Goal: Transaction & Acquisition: Purchase product/service

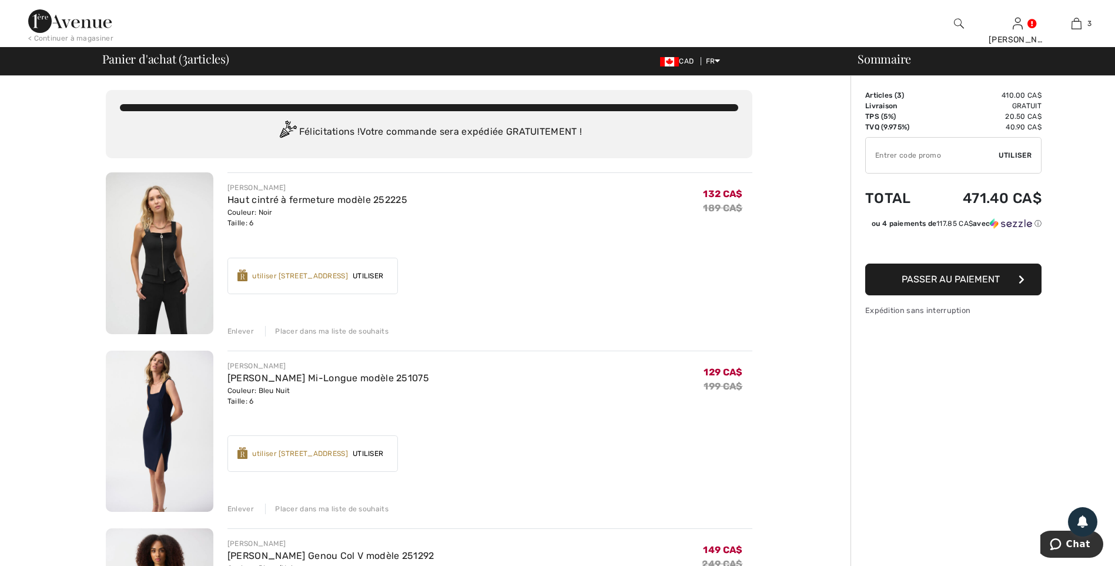
click at [912, 158] on input "TEXT" at bounding box center [932, 155] width 133 height 35
paste input "Refunds will be processed to your payment method, either to your credit card or…"
type input "OC001512ED"
click at [1025, 152] on span "Utiliser" at bounding box center [1015, 155] width 33 height 11
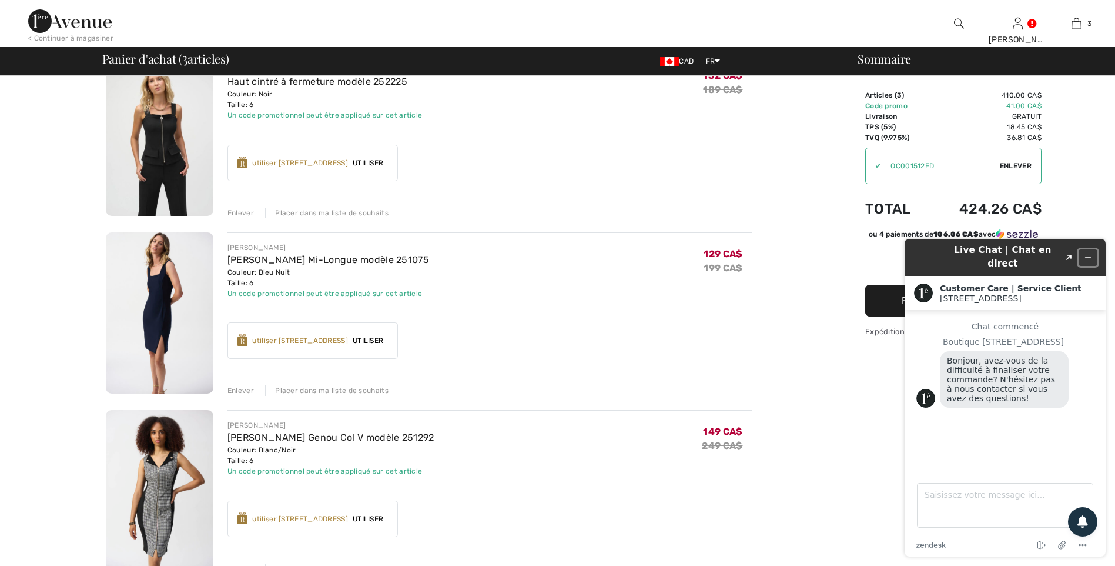
click at [1087, 249] on button "Réduire le widget" at bounding box center [1088, 257] width 19 height 16
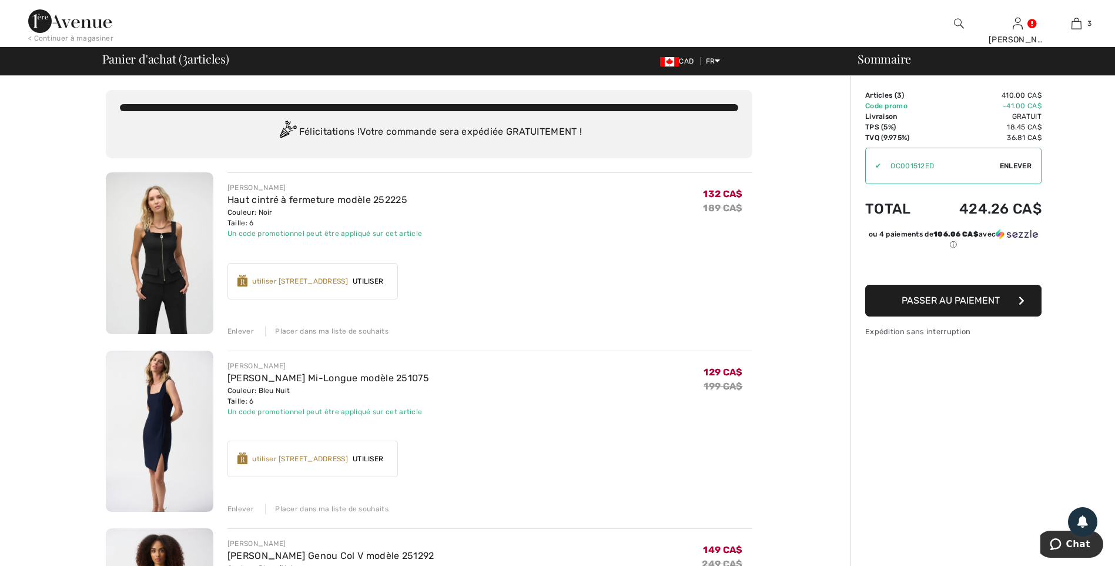
click at [59, 37] on div "< Continuer à magasiner" at bounding box center [70, 38] width 85 height 11
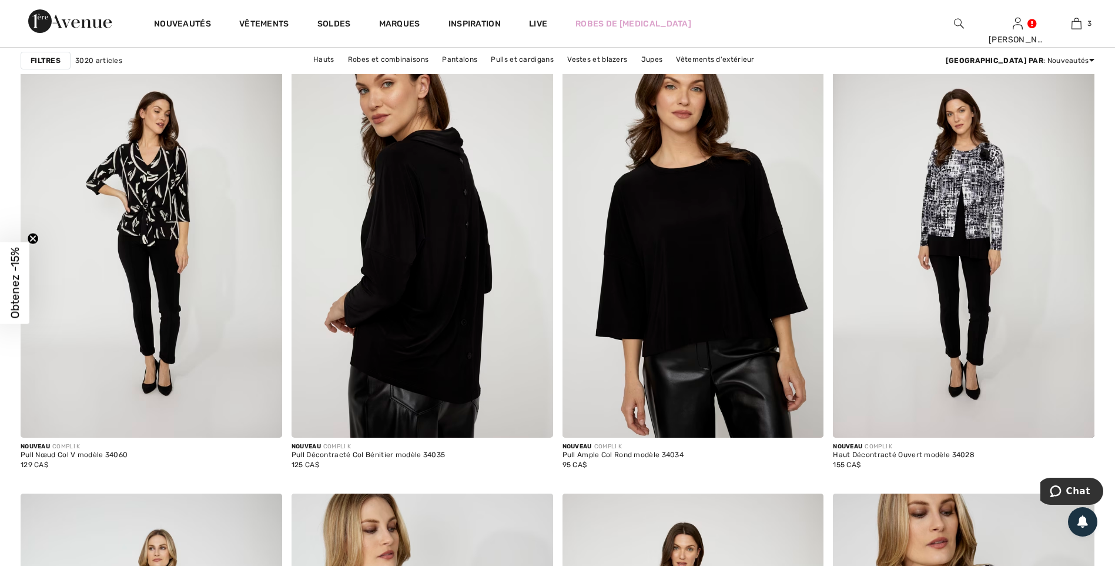
scroll to position [5584, 0]
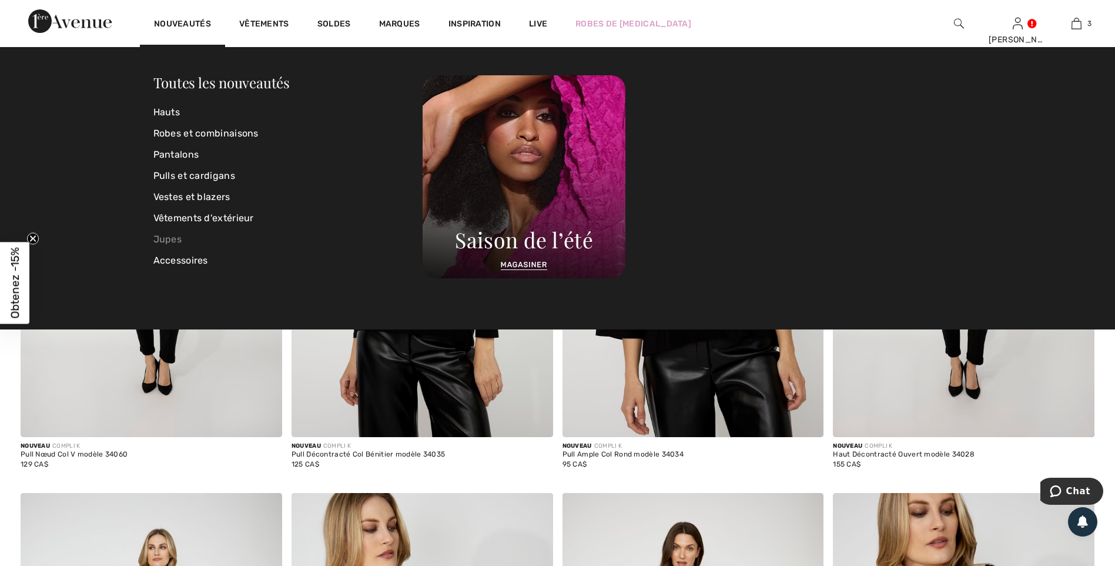
click at [169, 239] on link "Jupes" at bounding box center [288, 239] width 270 height 21
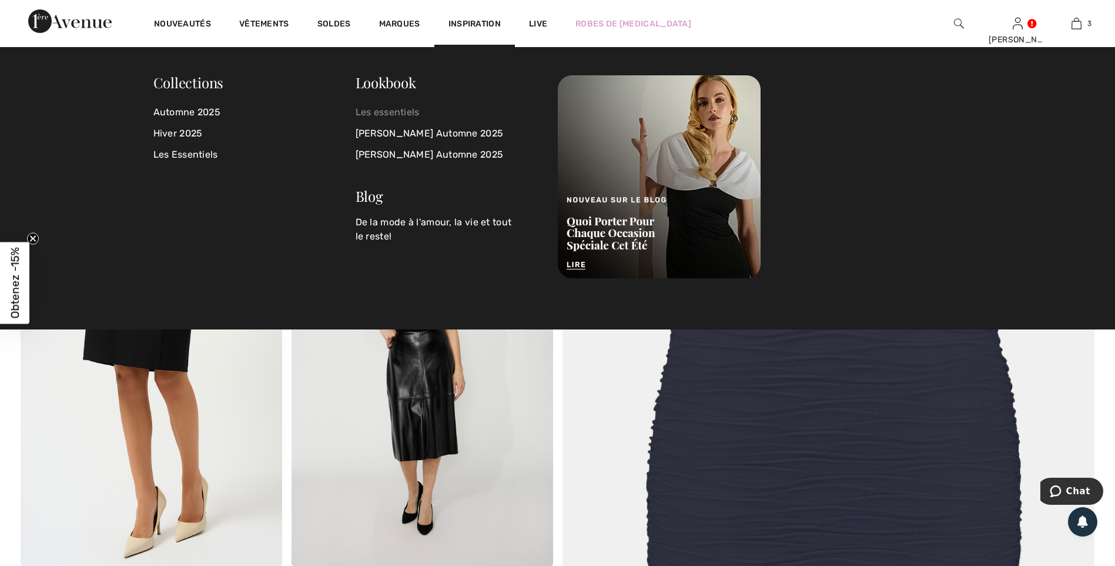
click at [382, 109] on link "Les essentiels" at bounding box center [450, 112] width 188 height 21
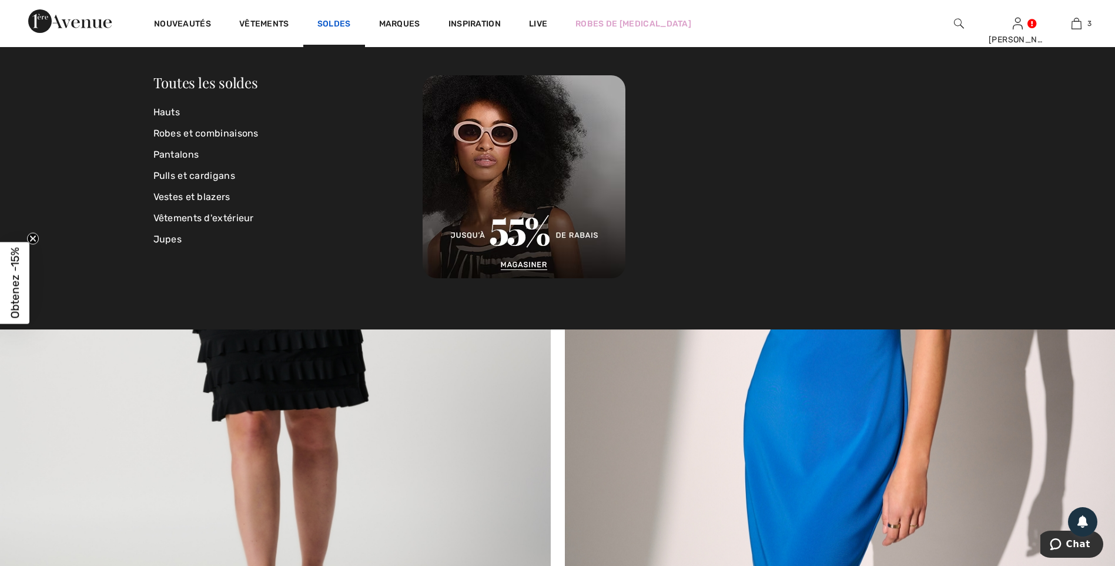
scroll to position [7862, 0]
click at [335, 25] on link "Soldes" at bounding box center [334, 25] width 34 height 12
click at [180, 150] on link "Pantalons" at bounding box center [288, 154] width 270 height 21
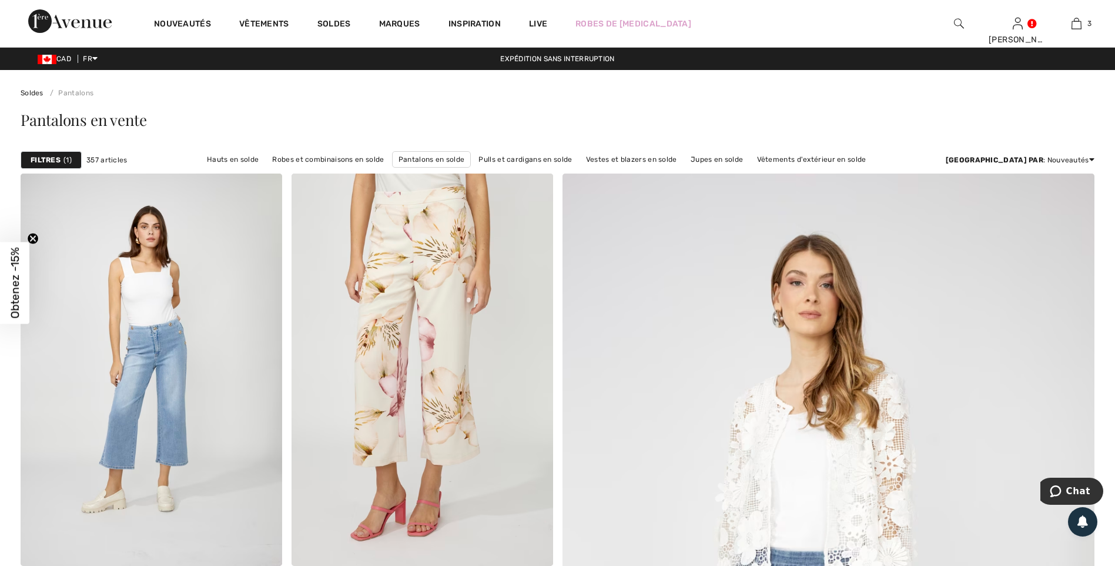
click at [9, 280] on span "Obtenez -15%" at bounding box center [15, 283] width 14 height 71
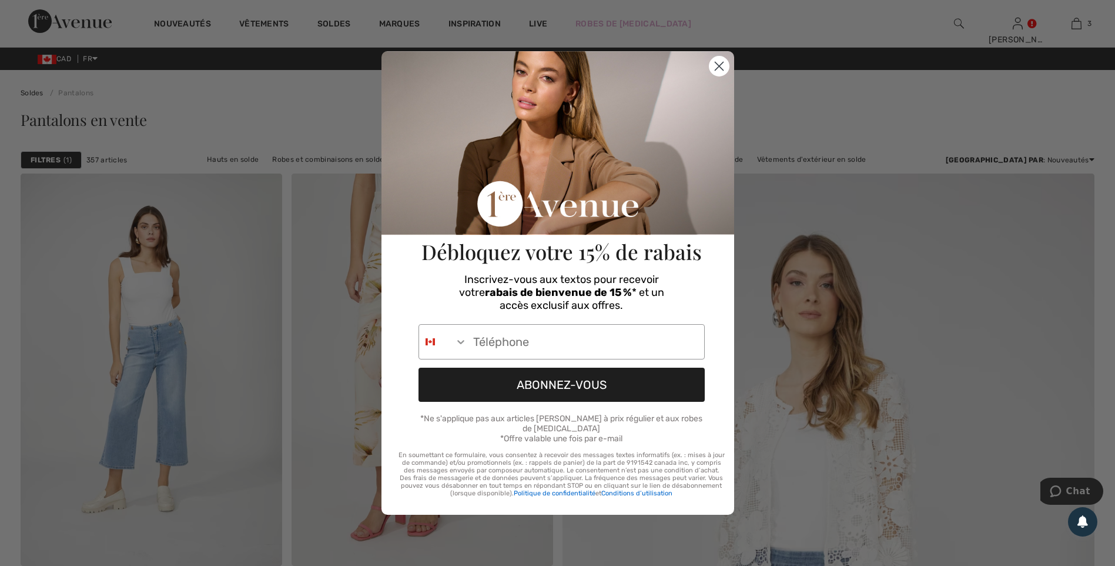
drag, startPoint x: 718, startPoint y: 73, endPoint x: 703, endPoint y: 68, distance: 16.0
click at [718, 72] on icon "Close dialog" at bounding box center [719, 66] width 21 height 21
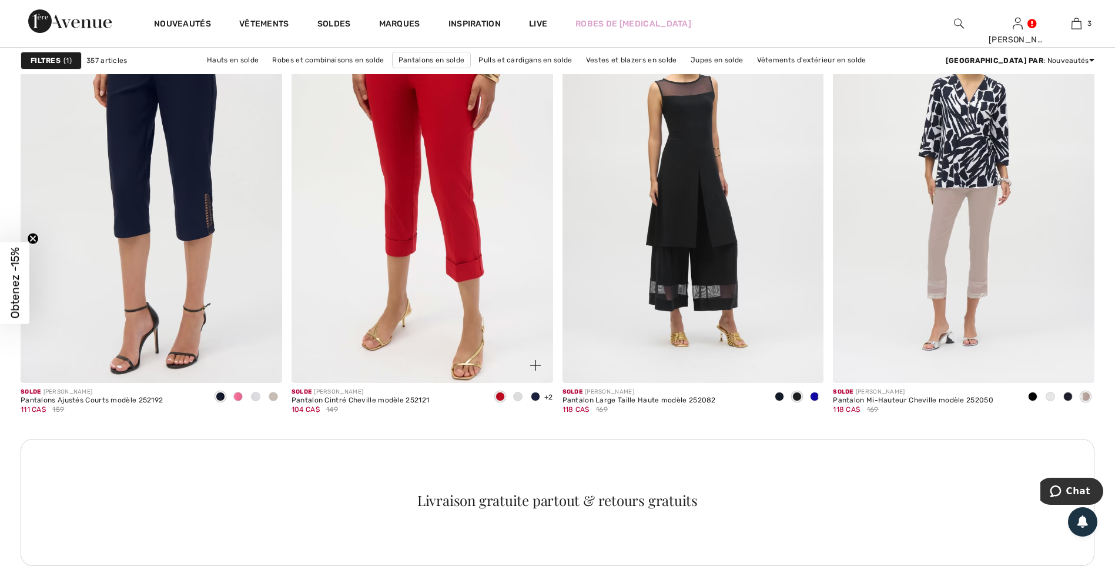
scroll to position [1528, 0]
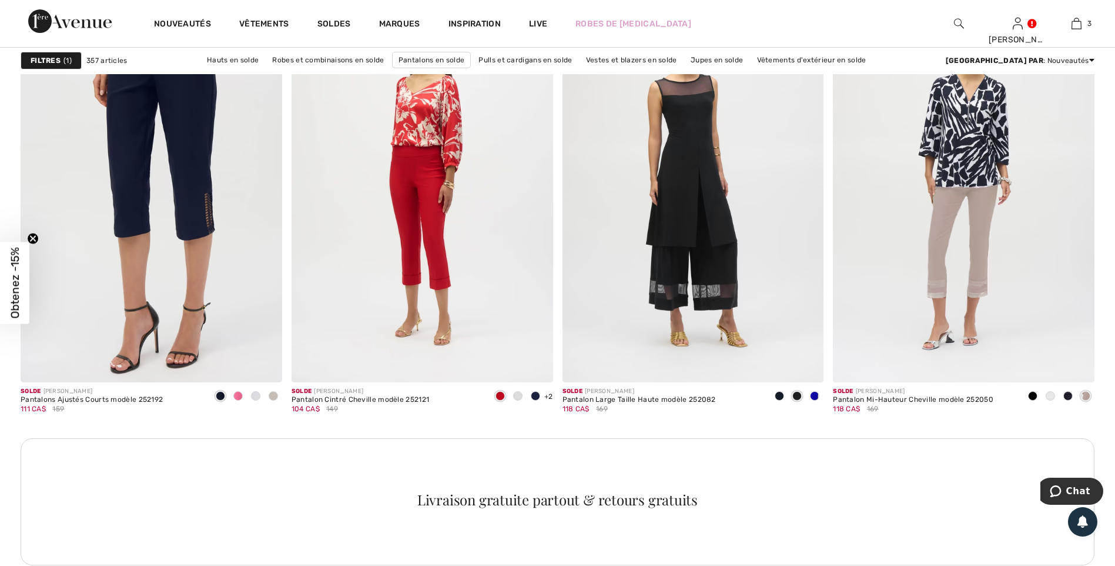
click at [60, 58] on strong "Filtres" at bounding box center [46, 60] width 30 height 11
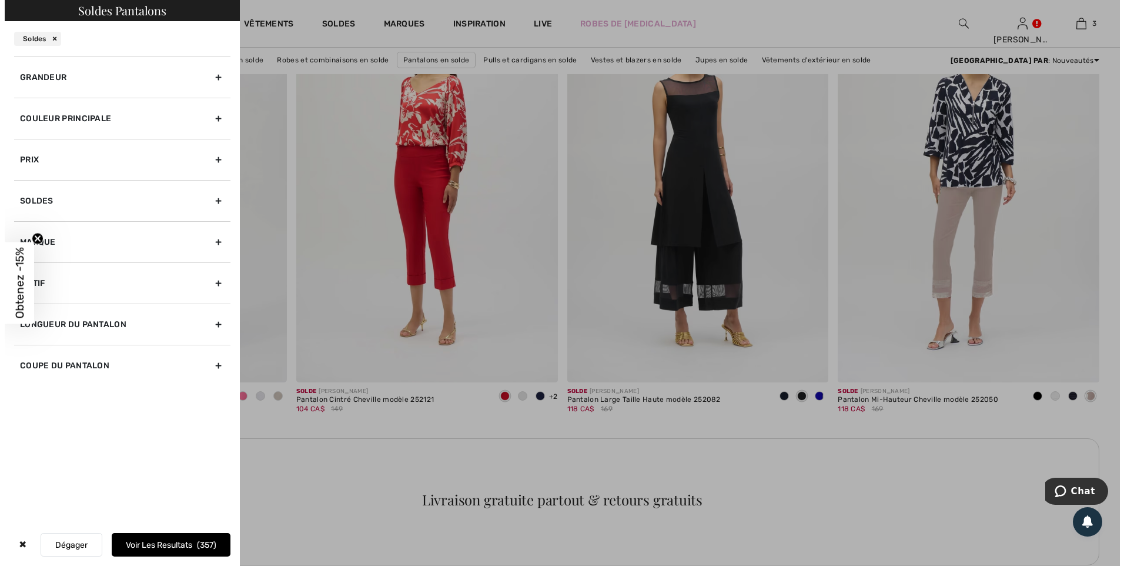
scroll to position [1538, 0]
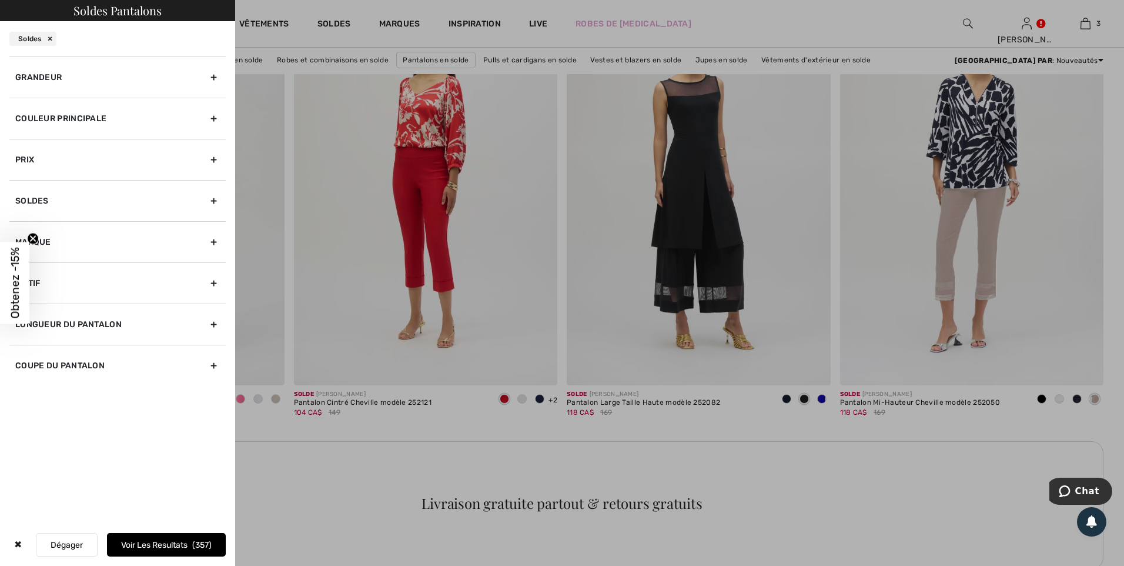
click at [855, 536] on div at bounding box center [562, 283] width 1124 height 566
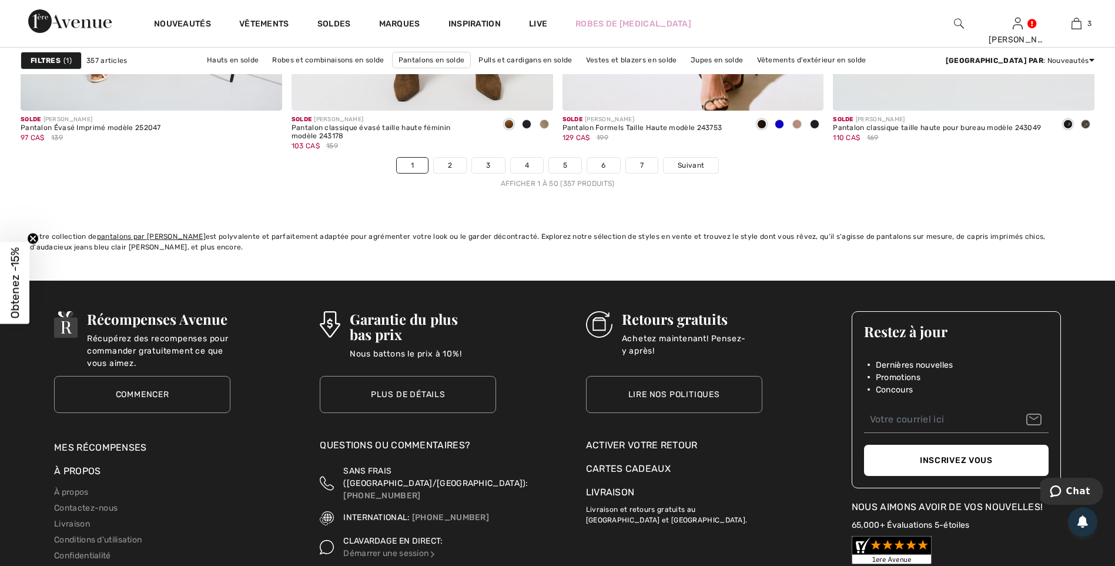
scroll to position [6819, 0]
click at [691, 163] on span "Suivant" at bounding box center [691, 164] width 26 height 11
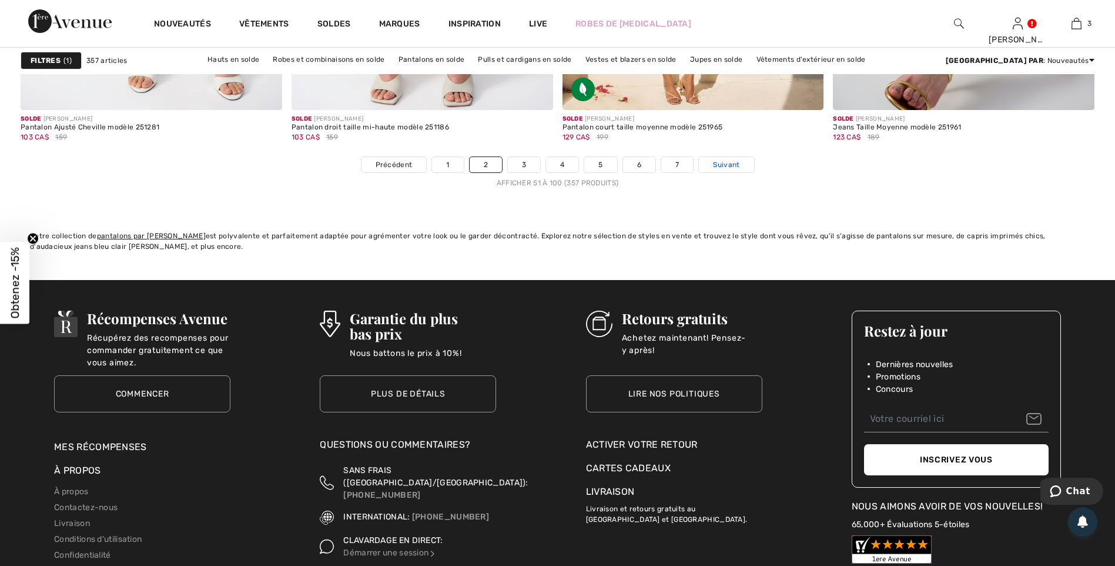
scroll to position [6819, 0]
click at [731, 167] on span "Suivant" at bounding box center [726, 164] width 26 height 11
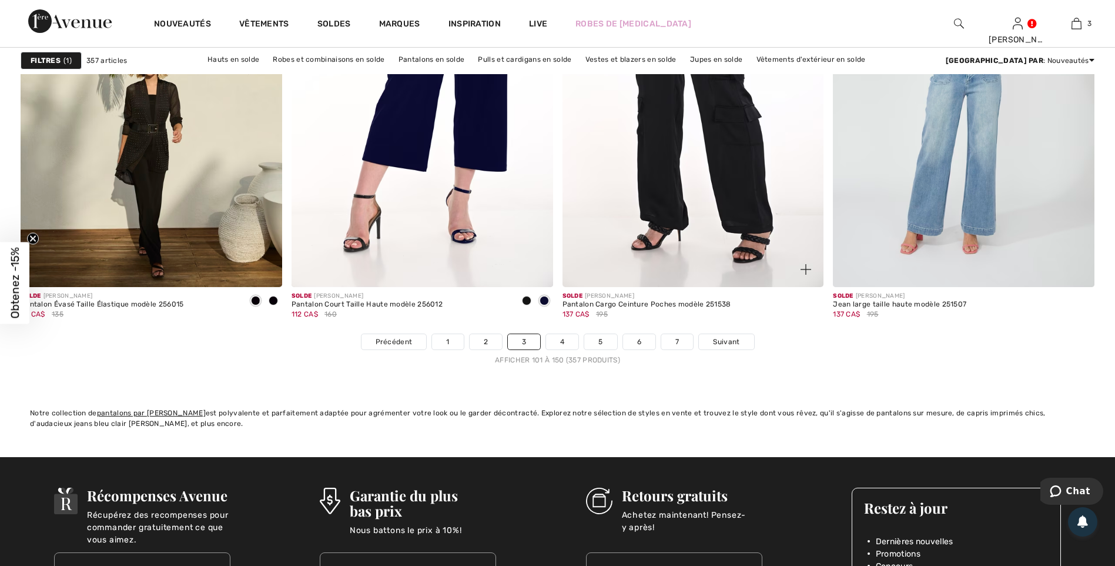
scroll to position [6642, 0]
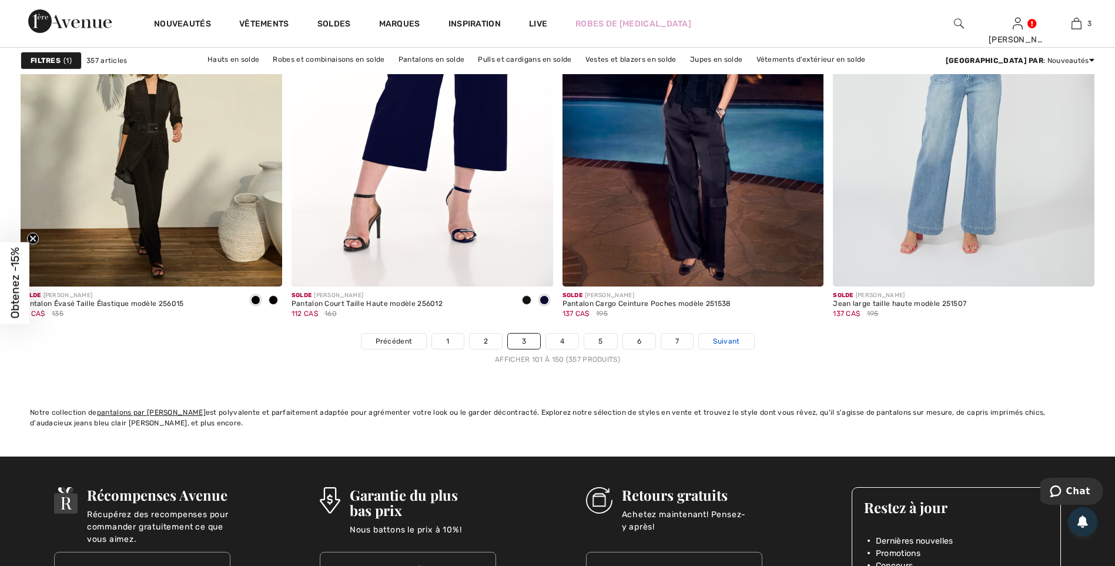
click at [730, 346] on span "Suivant" at bounding box center [726, 341] width 26 height 11
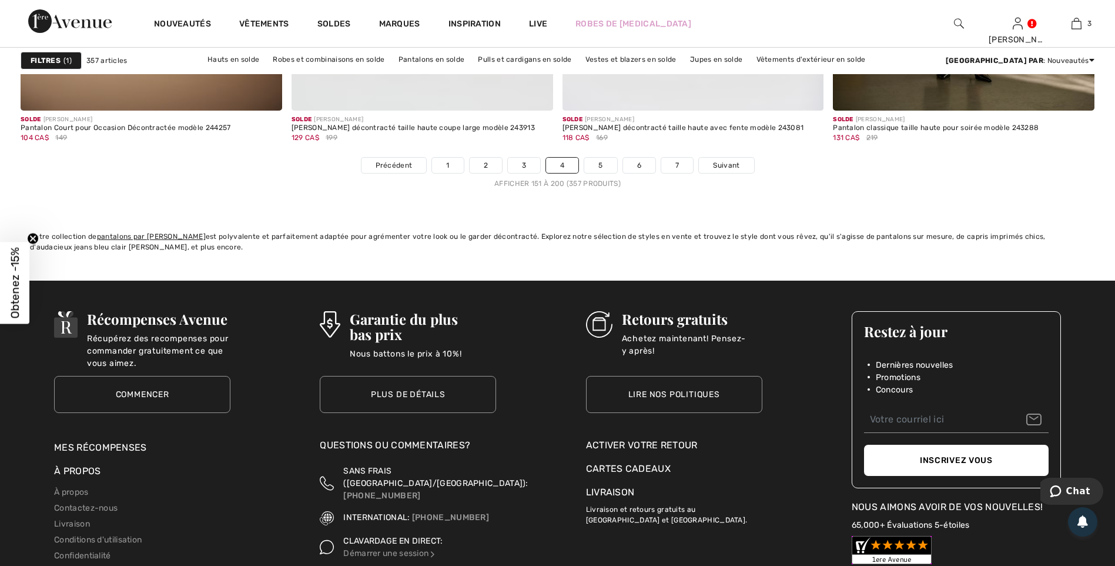
scroll to position [6819, 0]
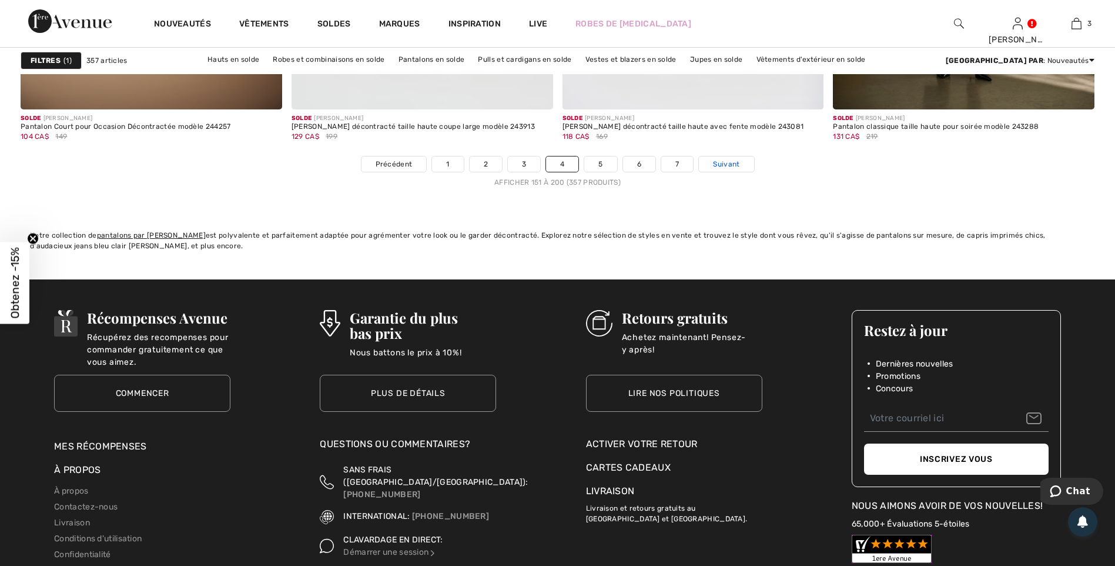
click at [731, 163] on span "Suivant" at bounding box center [726, 164] width 26 height 11
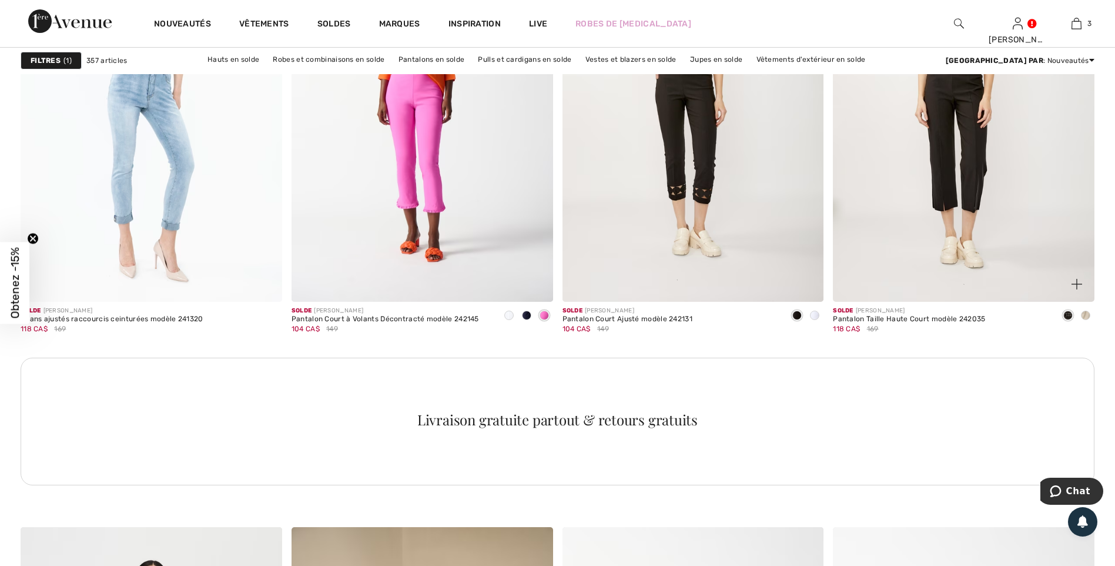
scroll to position [5114, 0]
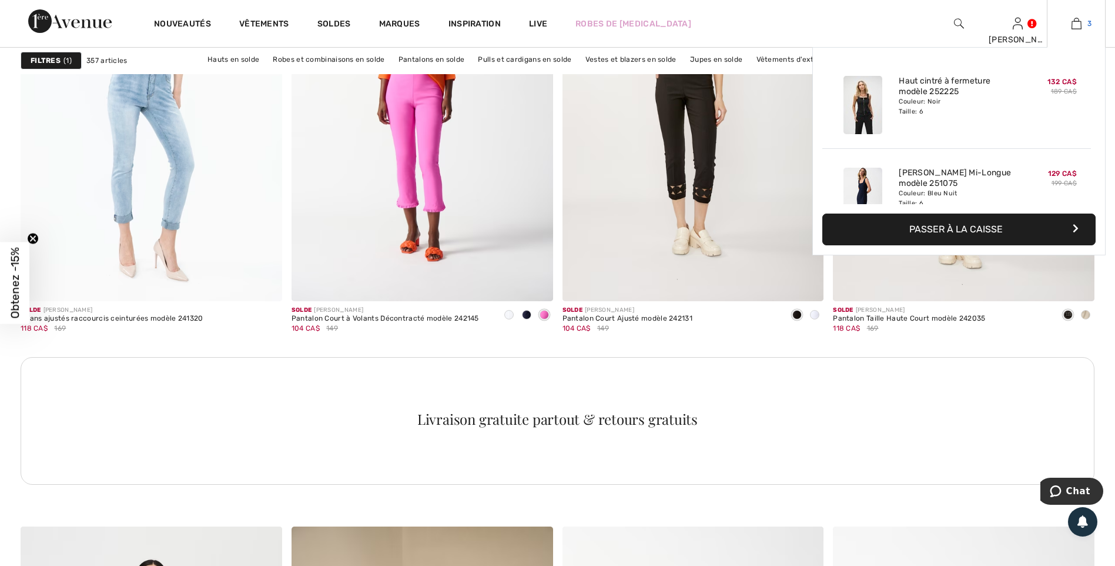
click at [1079, 21] on img at bounding box center [1077, 23] width 10 height 14
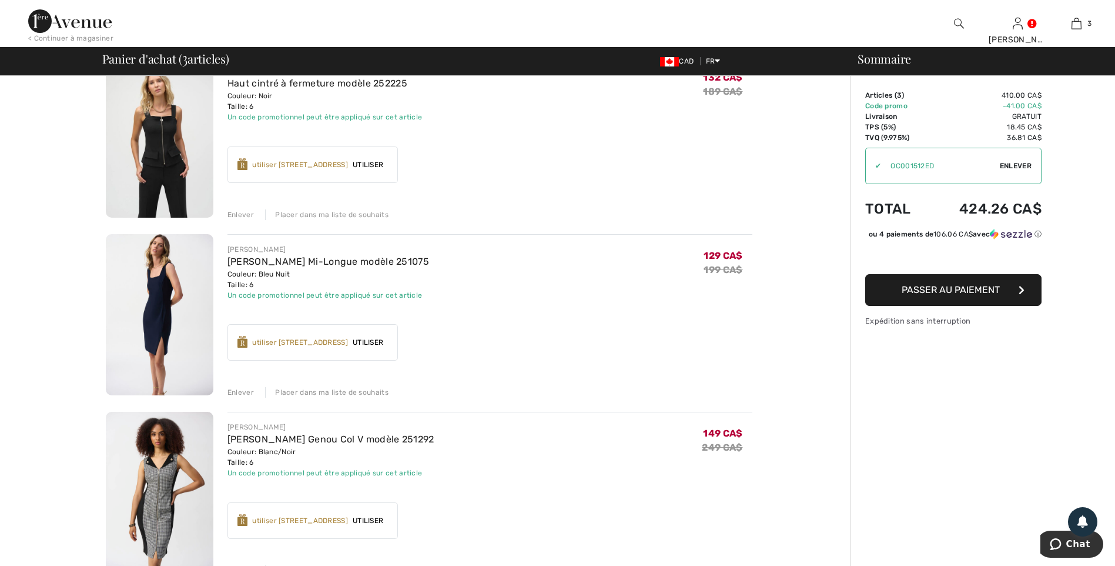
scroll to position [117, 0]
click at [168, 141] on img at bounding box center [160, 136] width 108 height 162
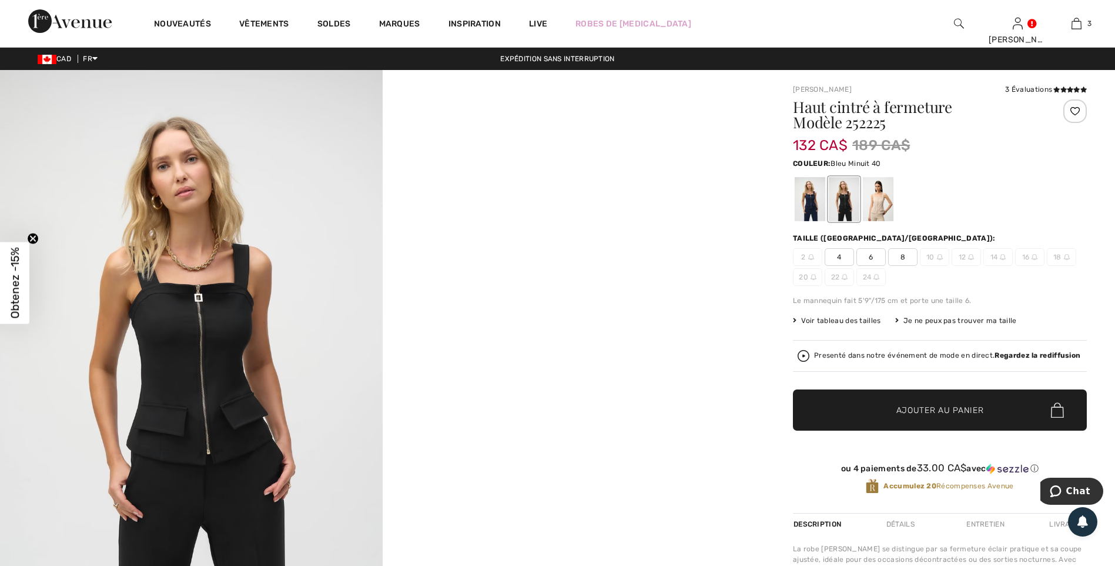
click at [805, 195] on div at bounding box center [810, 199] width 31 height 44
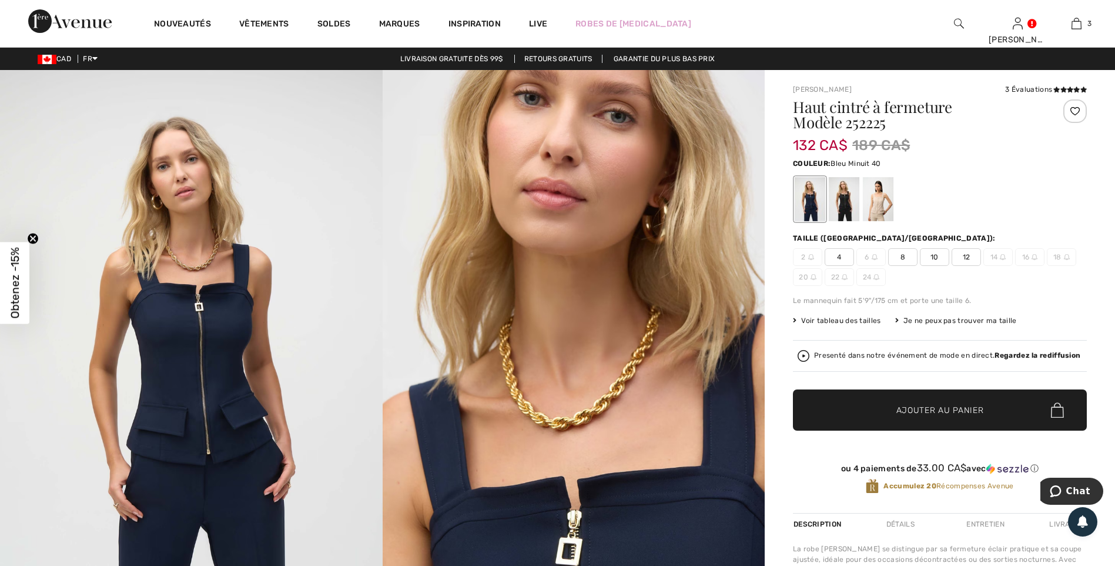
click at [901, 253] on span "8" at bounding box center [902, 257] width 29 height 18
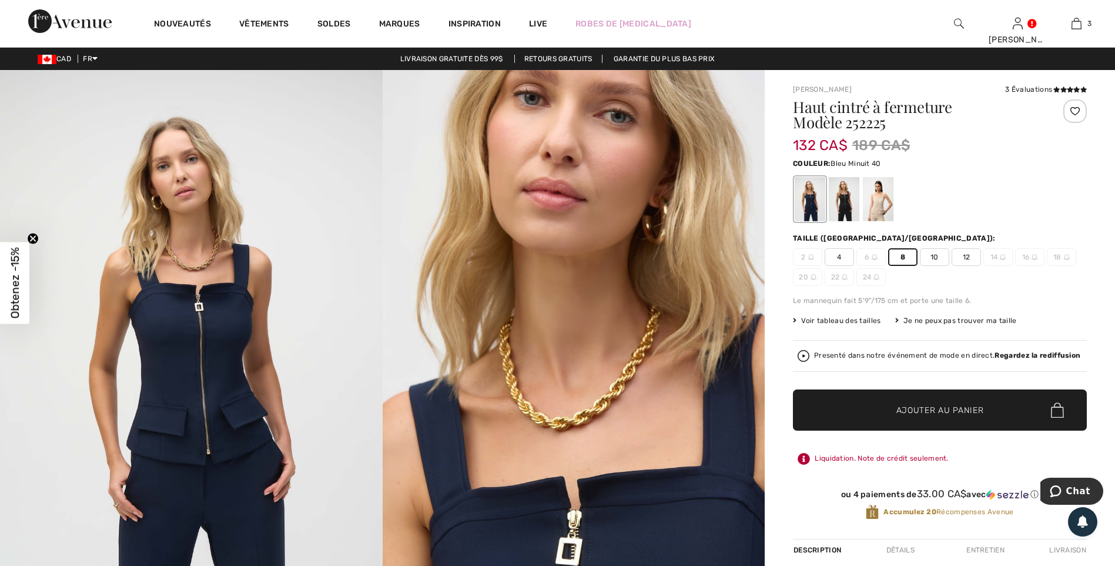
click at [923, 416] on span "Ajouter au panier" at bounding box center [941, 410] width 88 height 12
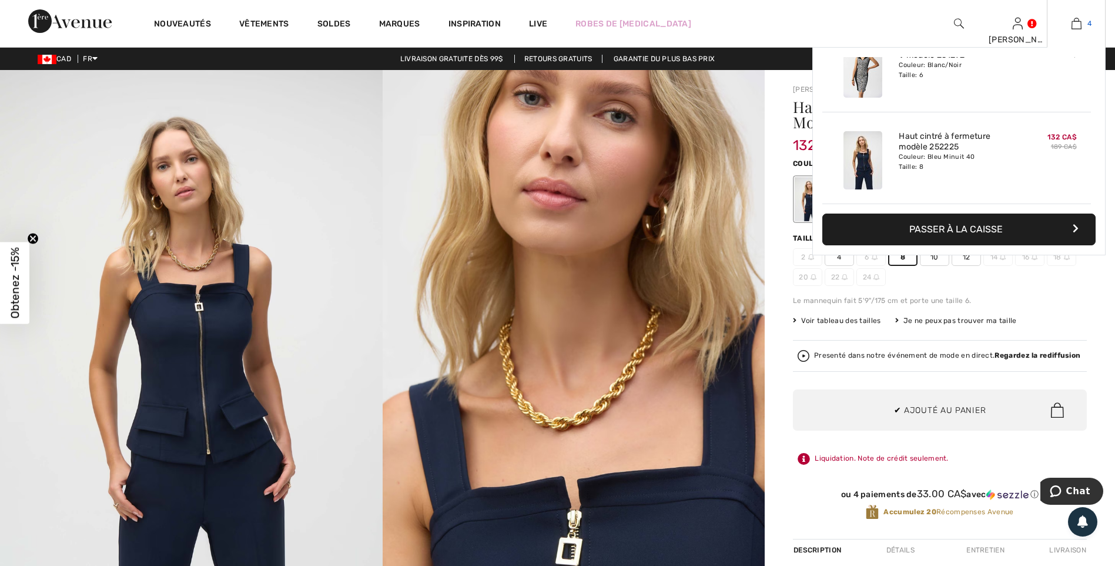
click at [1076, 16] on img at bounding box center [1077, 23] width 10 height 14
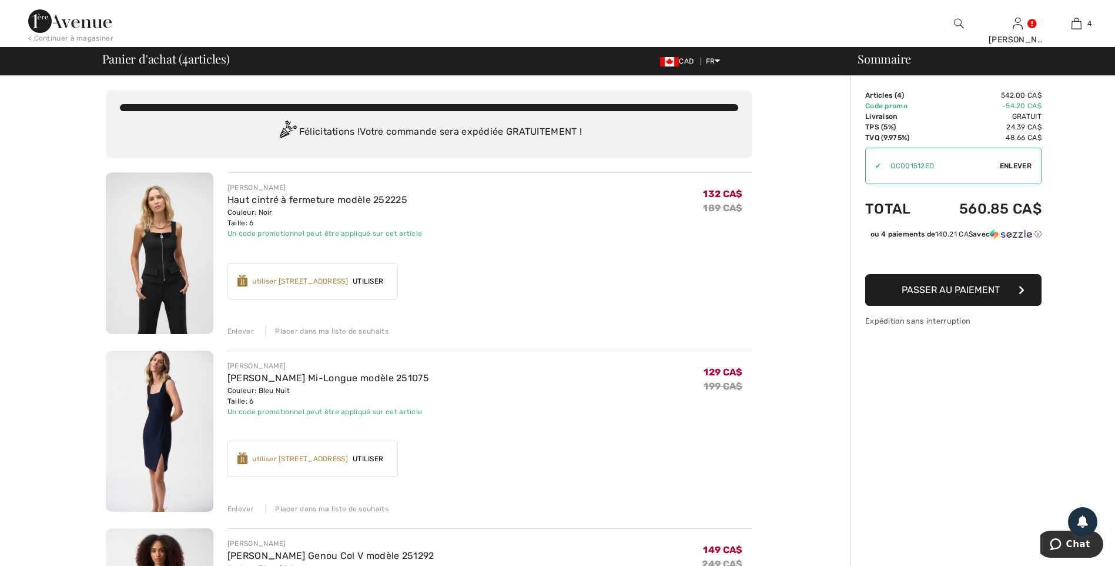
click at [160, 421] on img at bounding box center [160, 431] width 108 height 162
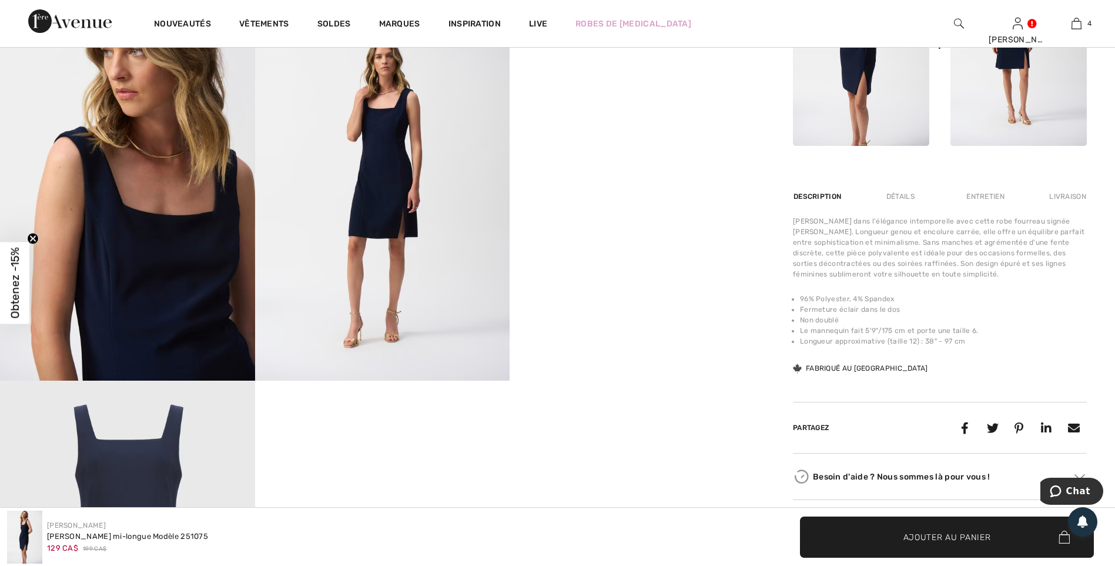
scroll to position [646, 0]
click at [365, 223] on img at bounding box center [382, 189] width 255 height 382
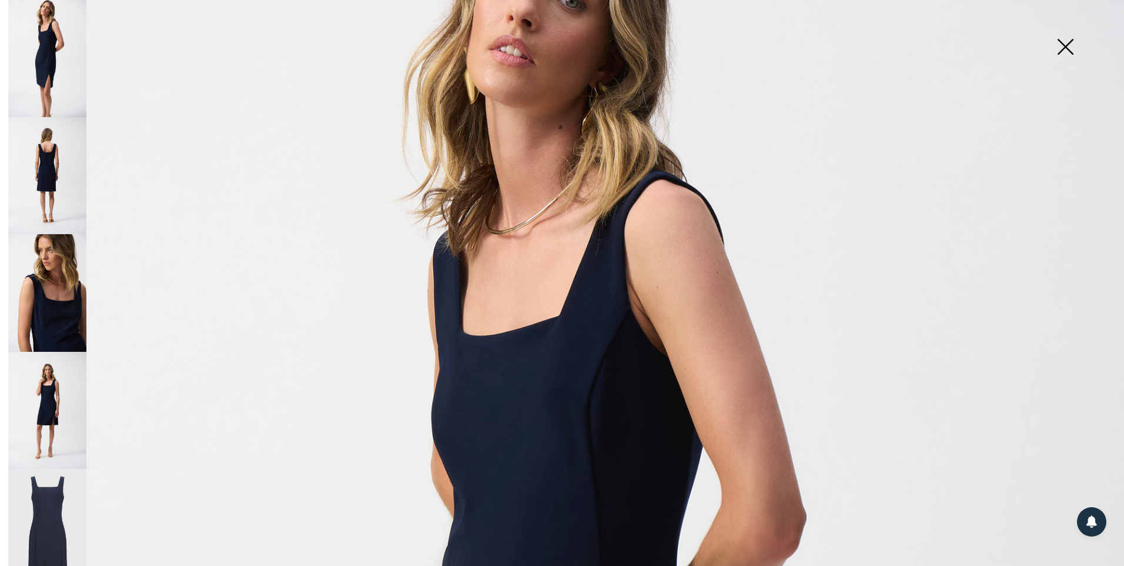
scroll to position [118, 0]
click at [46, 395] on img at bounding box center [47, 410] width 78 height 117
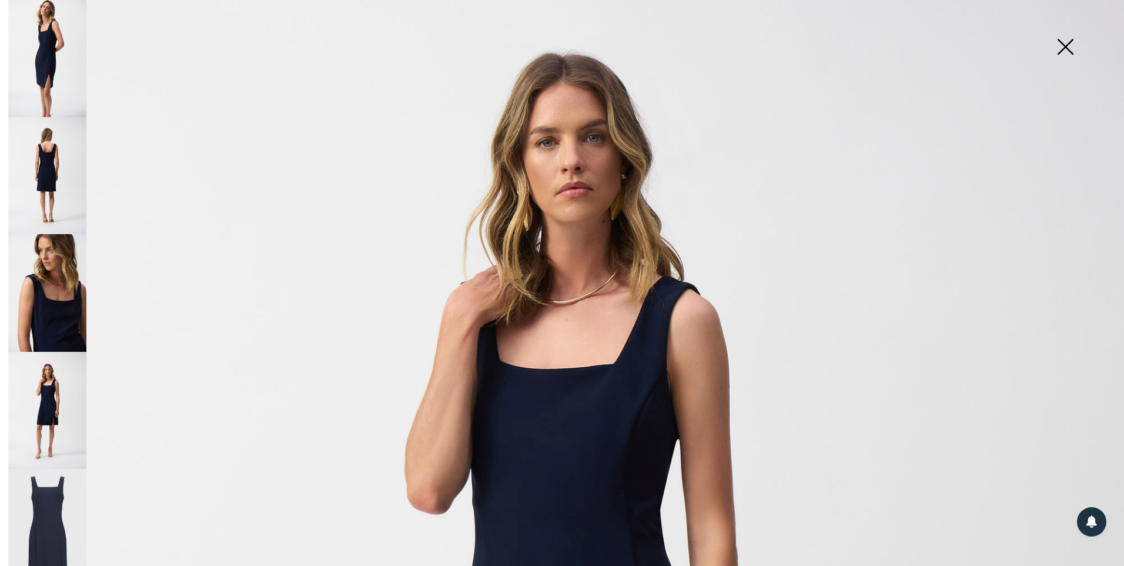
click at [37, 173] on img at bounding box center [47, 175] width 78 height 117
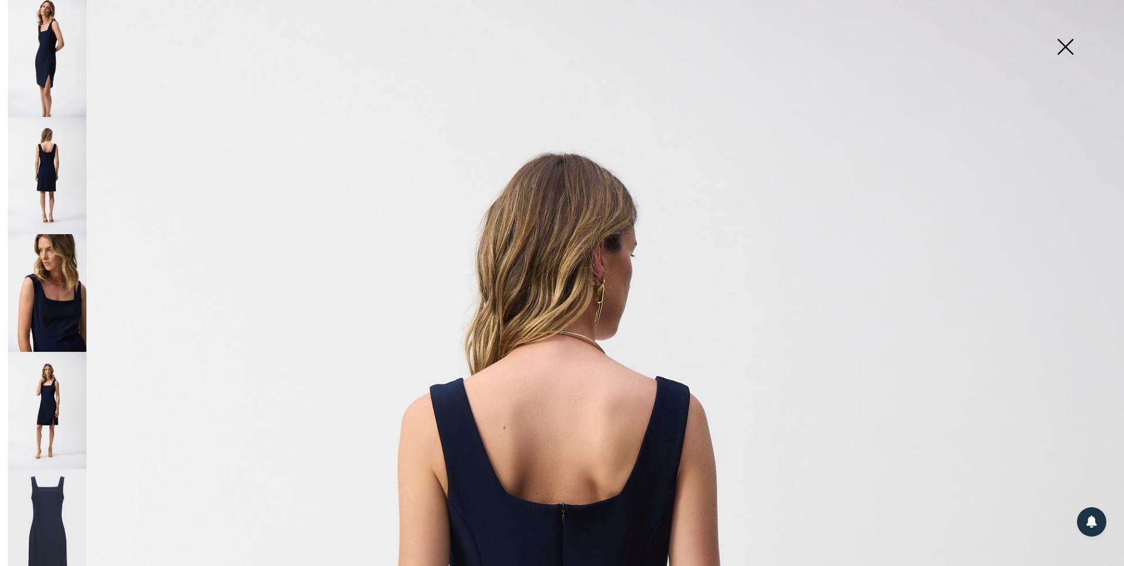
scroll to position [0, 0]
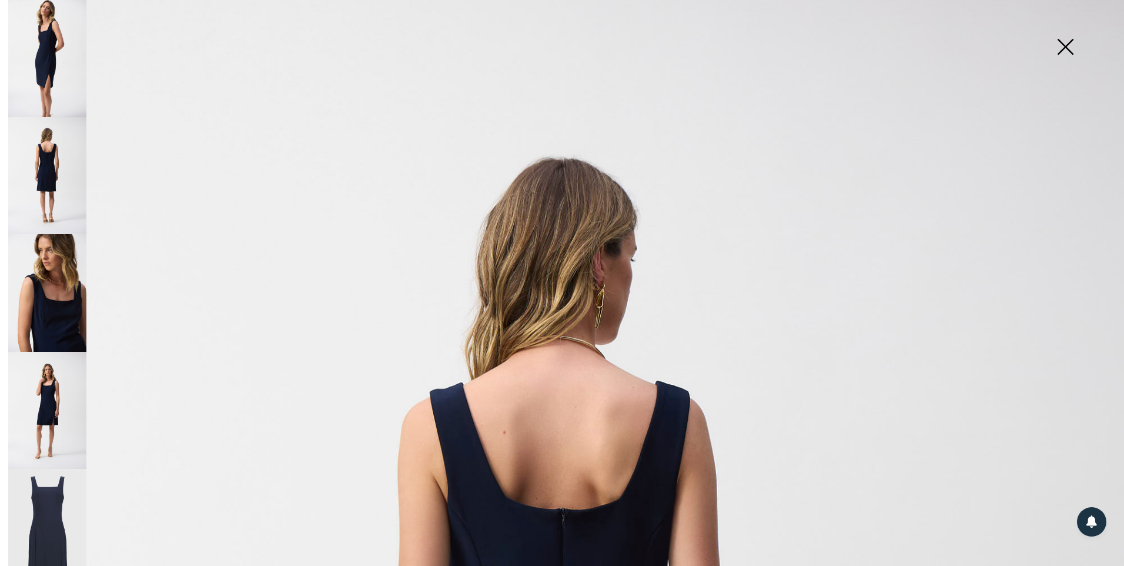
click at [56, 74] on img at bounding box center [47, 58] width 78 height 117
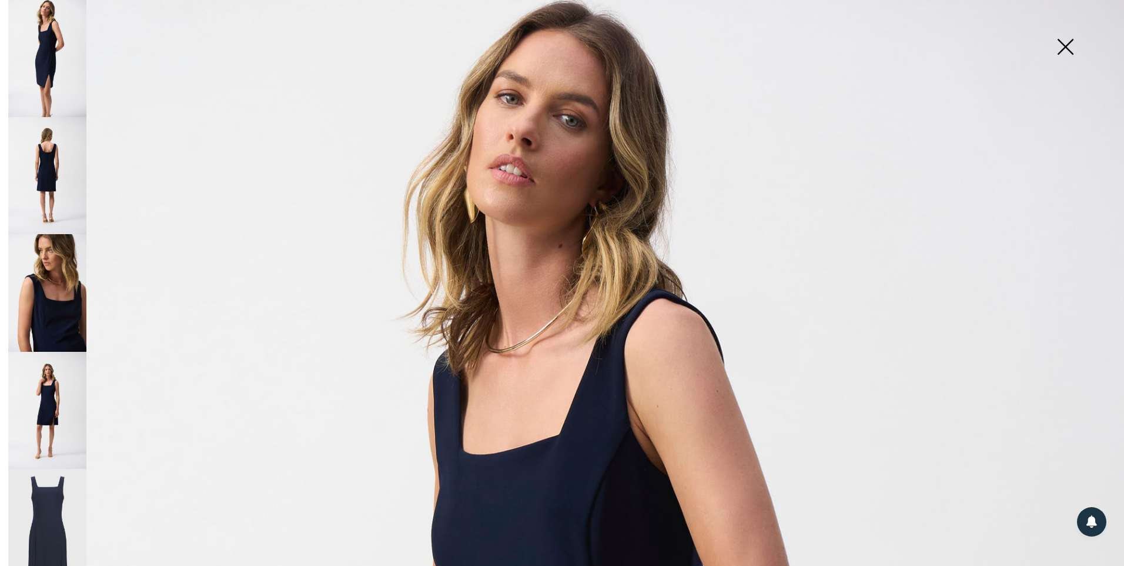
click at [1069, 46] on img at bounding box center [1065, 48] width 59 height 61
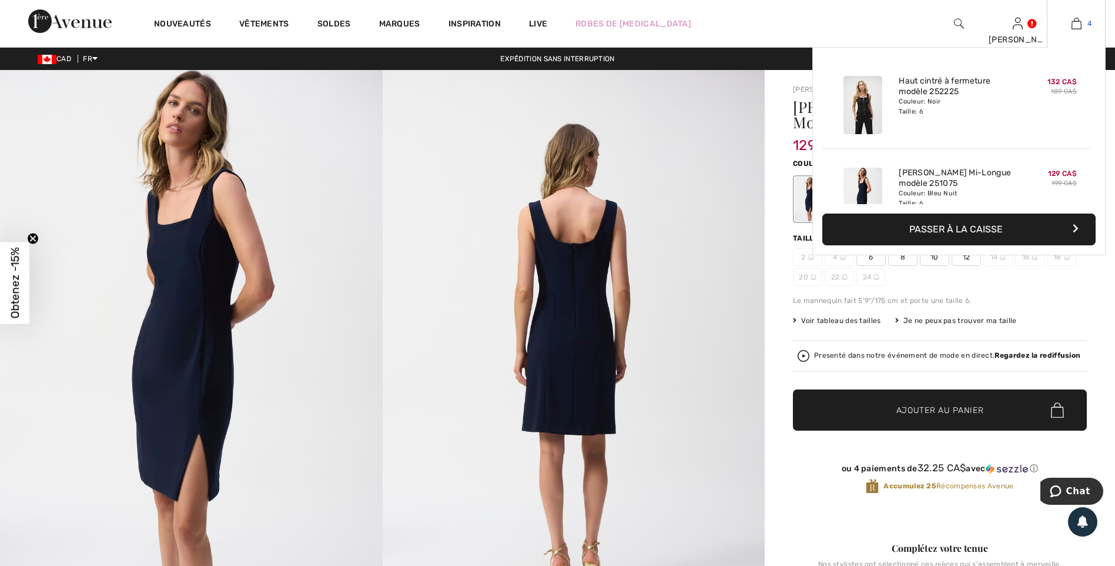
click at [1072, 23] on img at bounding box center [1077, 23] width 10 height 14
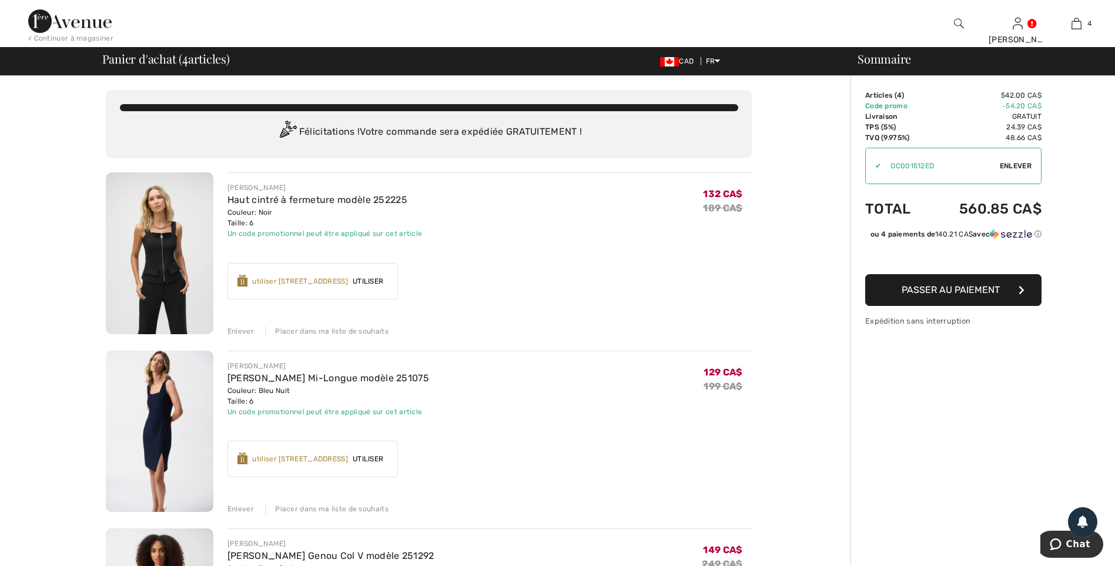
click at [954, 295] on span "Passer au paiement" at bounding box center [951, 289] width 98 height 11
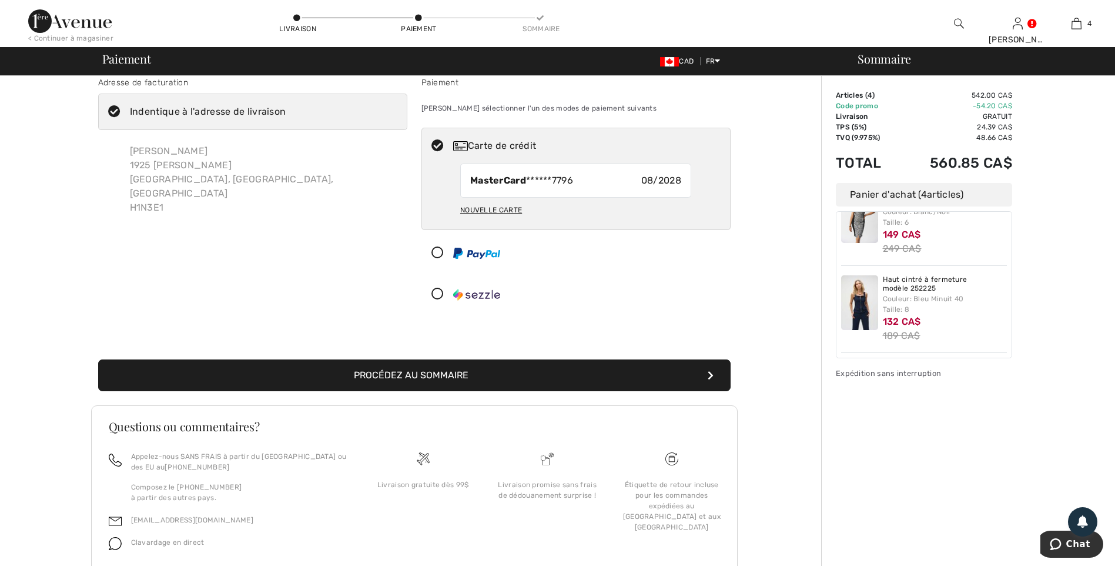
scroll to position [14, 0]
click at [387, 371] on button "Procédez au sommaire" at bounding box center [414, 375] width 633 height 32
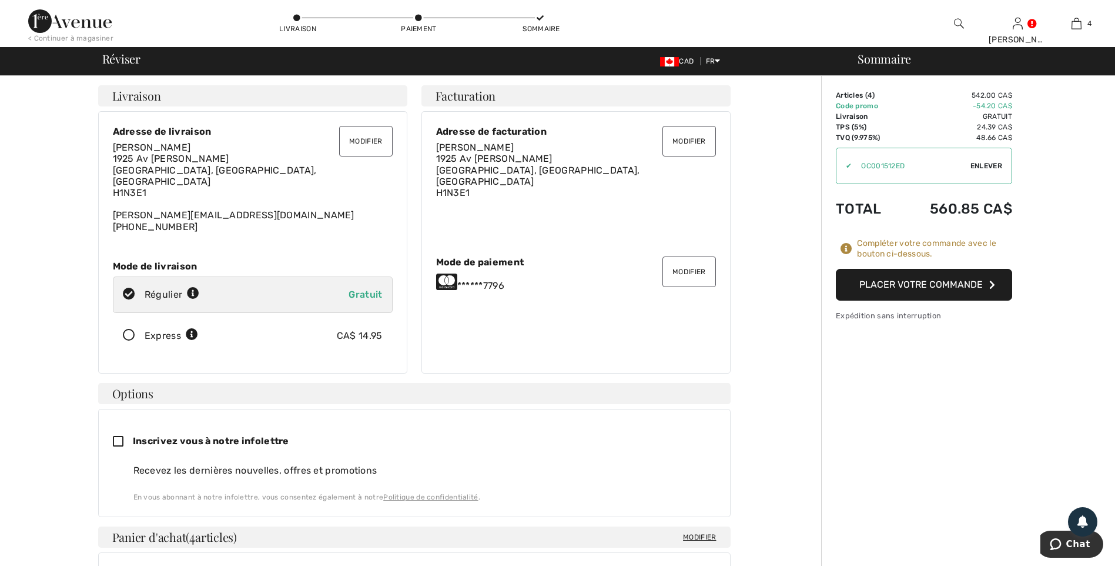
click at [938, 282] on button "Placer votre commande" at bounding box center [924, 285] width 176 height 32
